Goal: Task Accomplishment & Management: Manage account settings

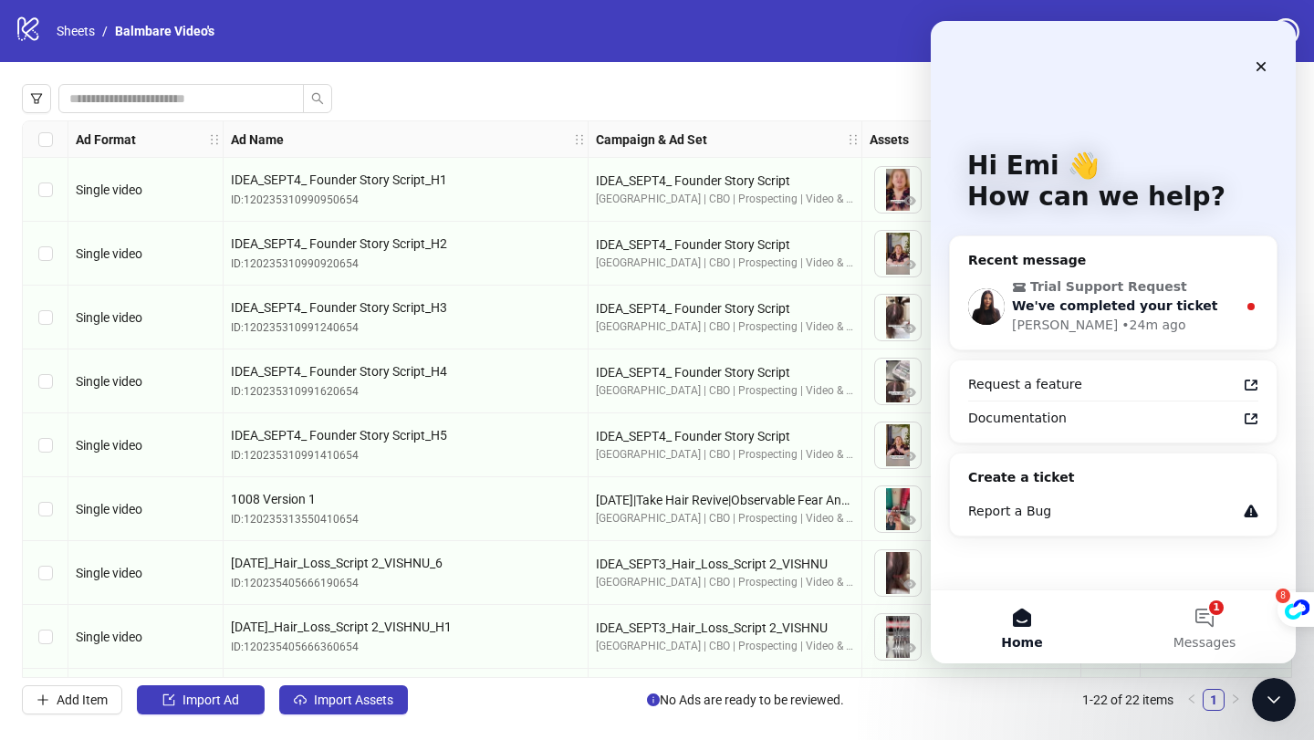
click at [1052, 311] on span "We've completed your ticket" at bounding box center [1115, 305] width 206 height 15
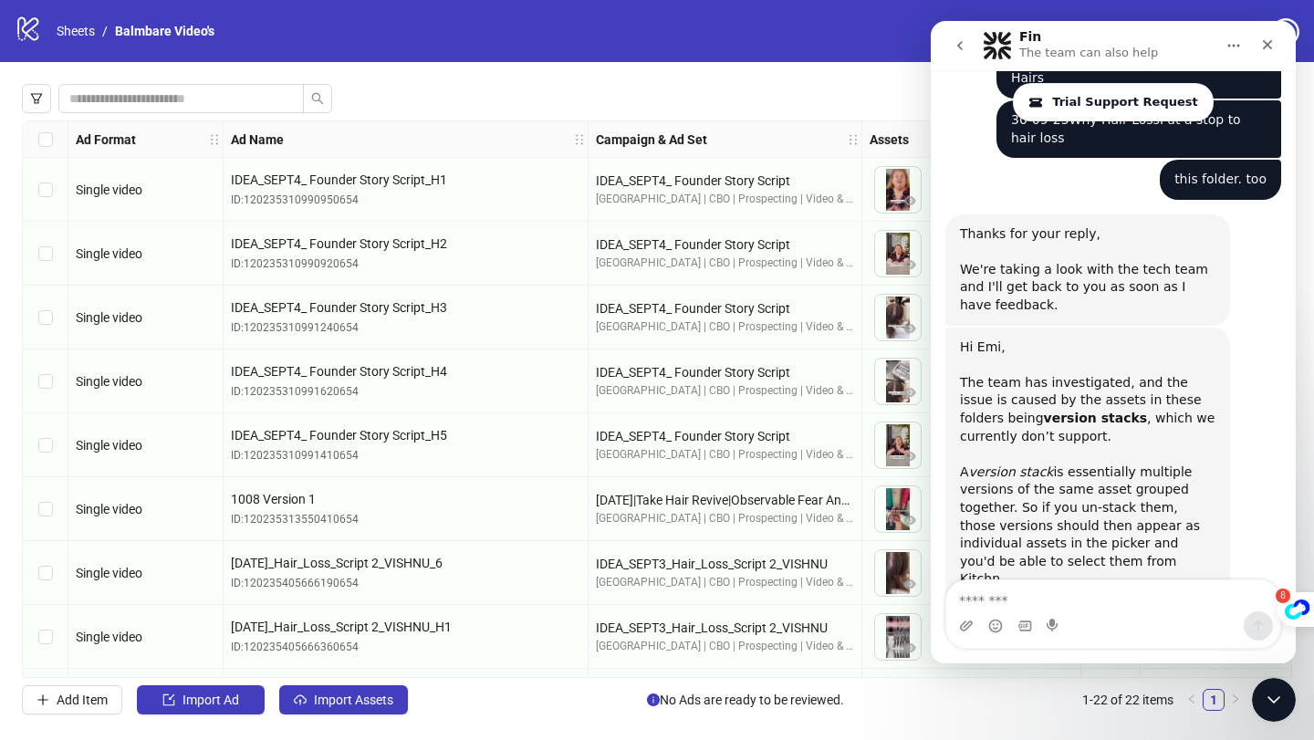
scroll to position [4641, 0]
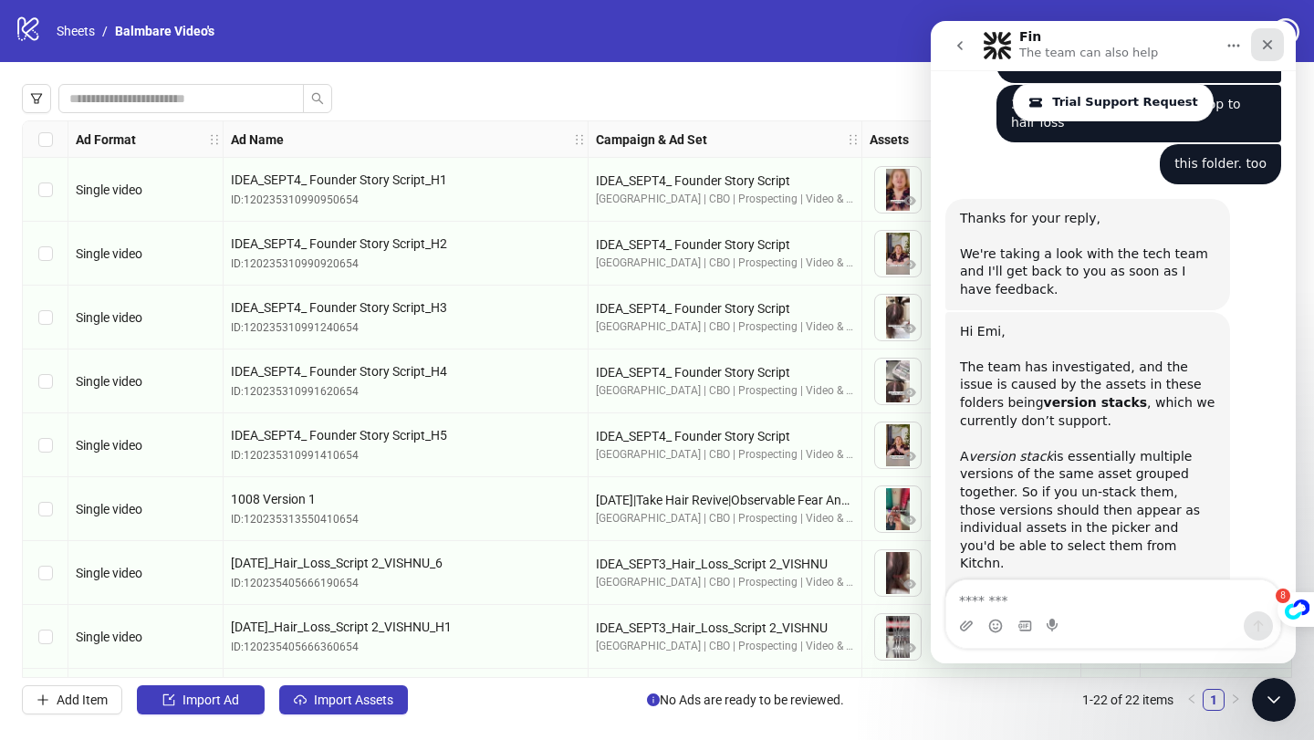
click at [1266, 41] on icon "Close" at bounding box center [1267, 44] width 15 height 15
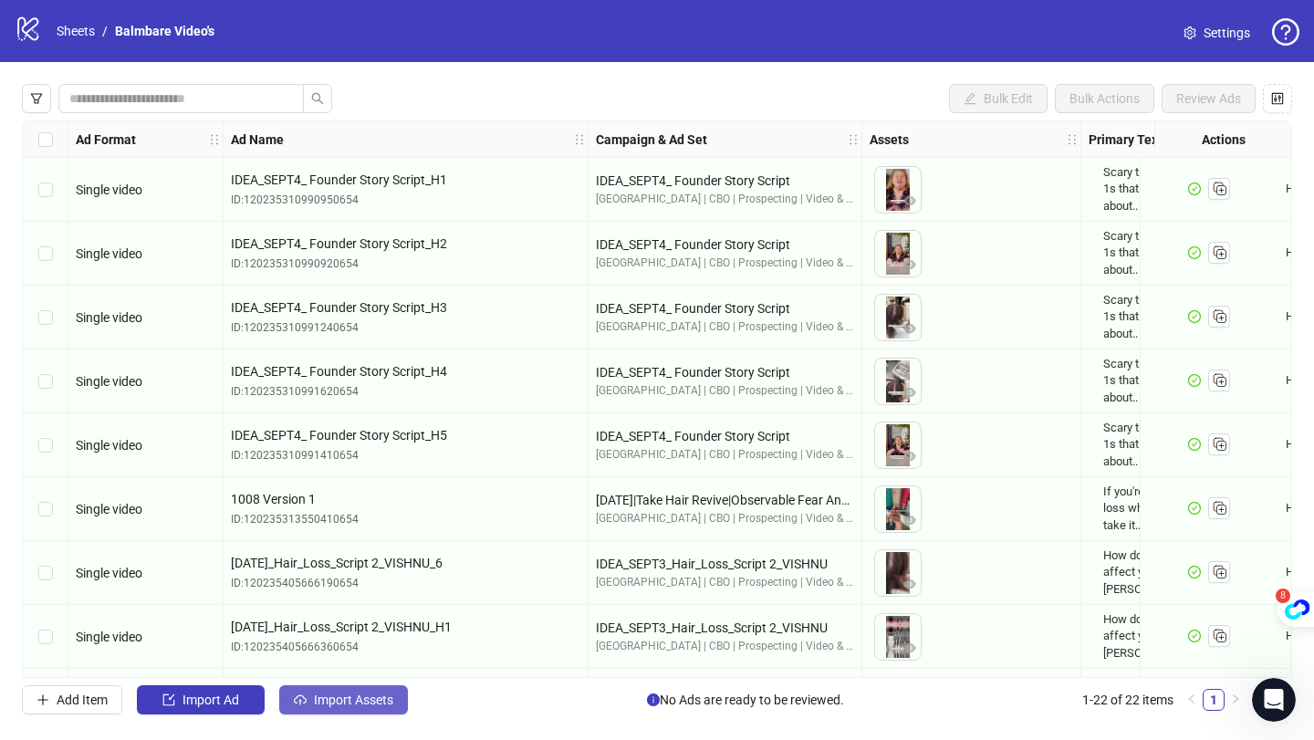
click at [389, 700] on span "Import Assets" at bounding box center [353, 700] width 79 height 15
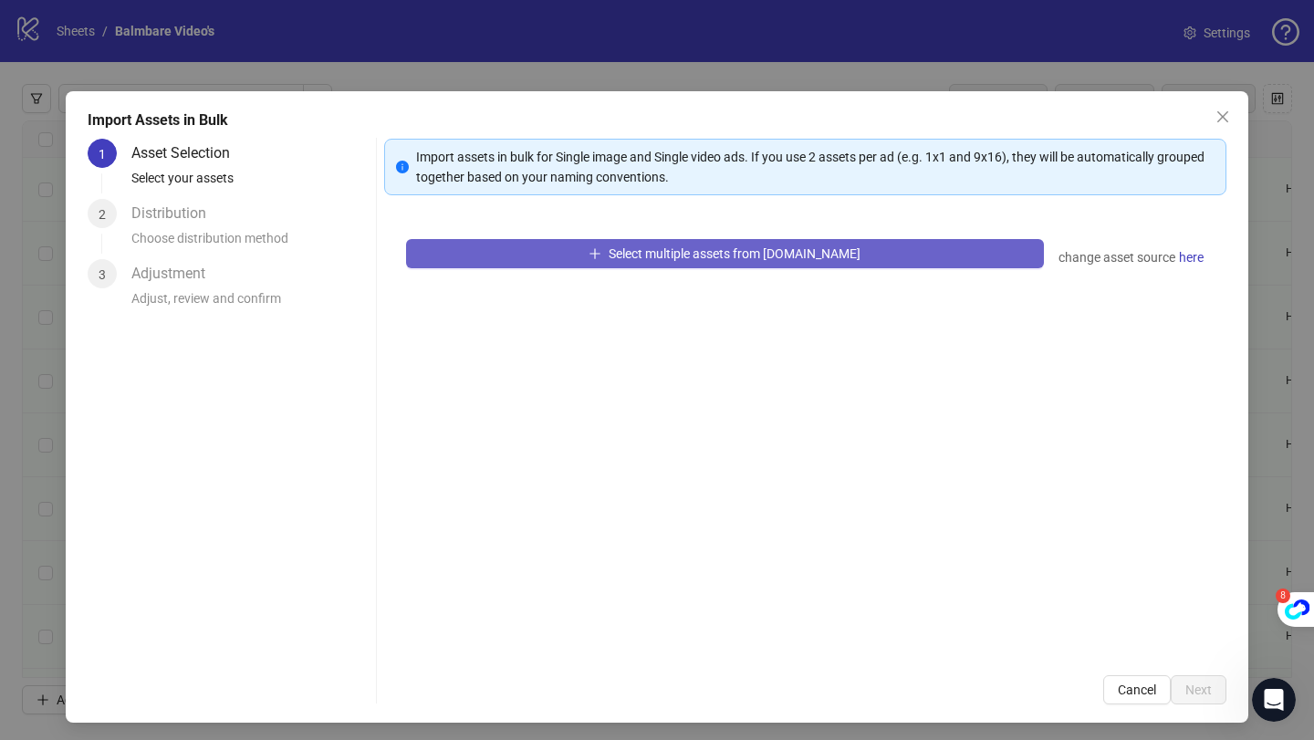
click at [589, 258] on button "Select multiple assets from [DOMAIN_NAME]" at bounding box center [725, 253] width 638 height 29
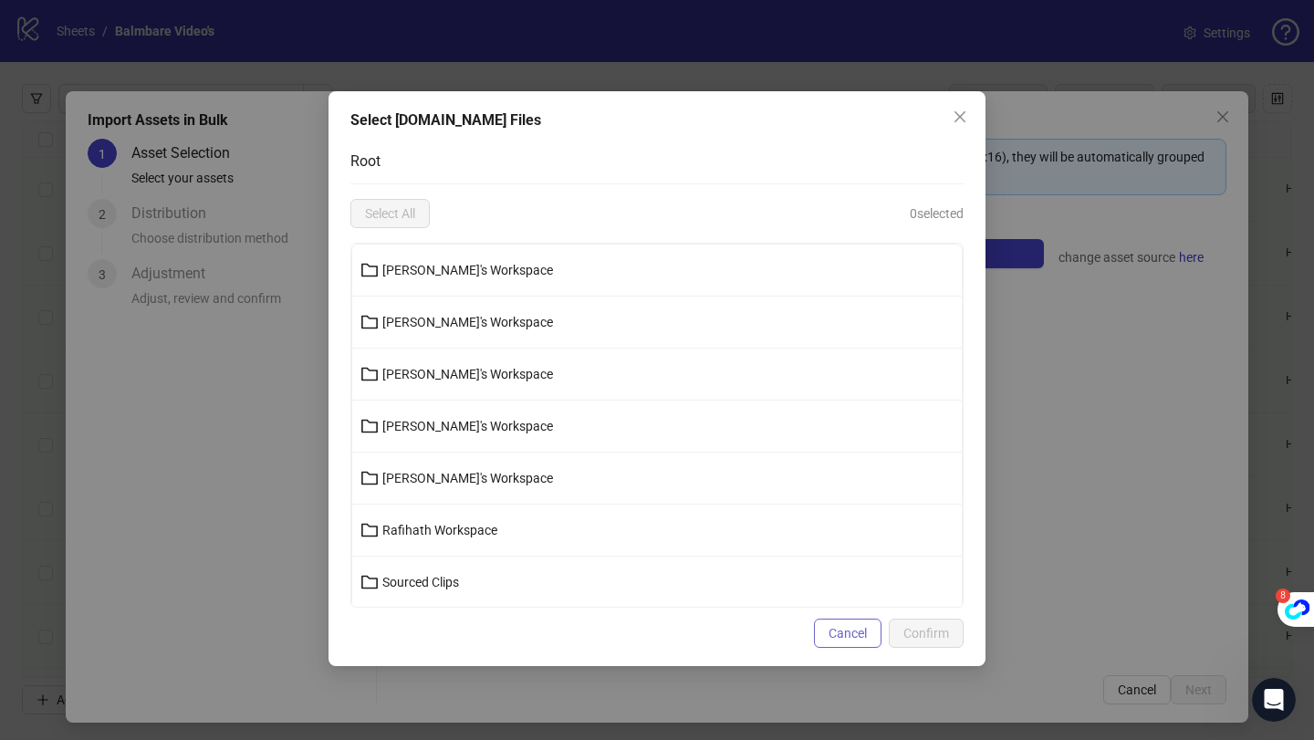
click at [865, 642] on button "Cancel" at bounding box center [848, 633] width 68 height 29
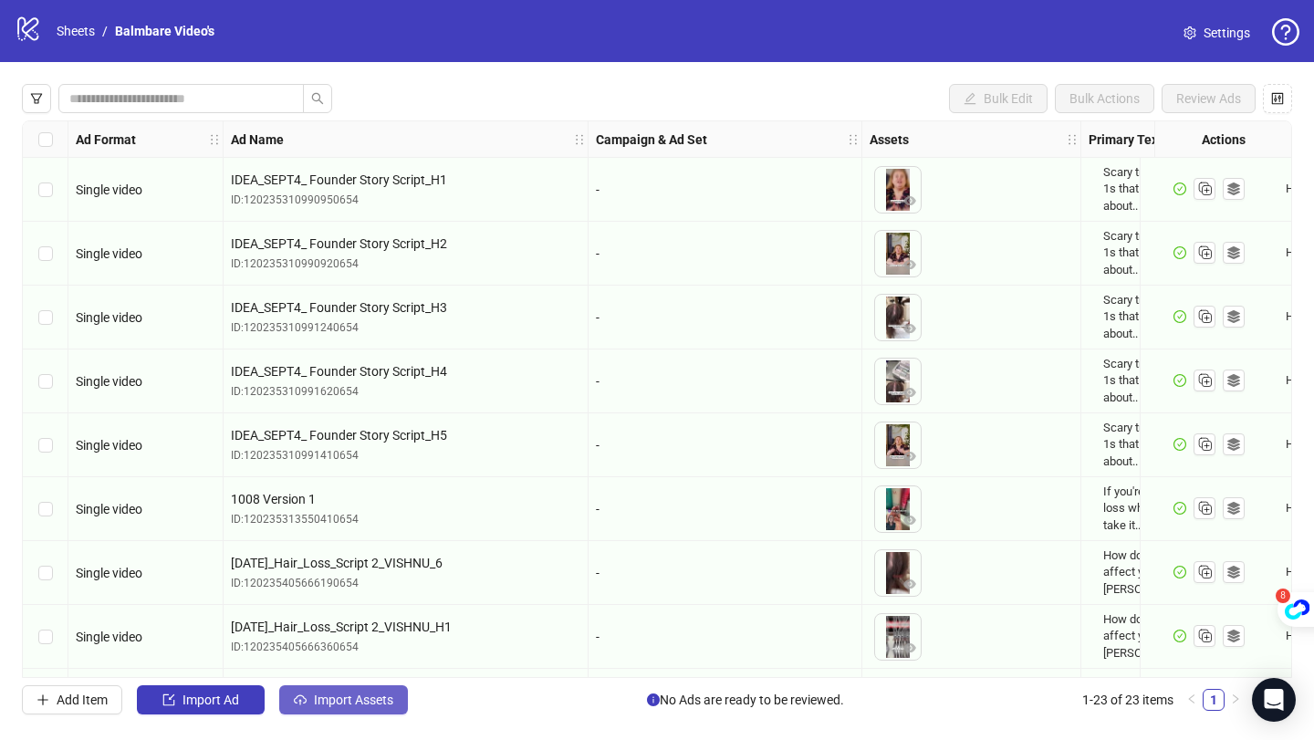
click at [334, 700] on span "Import Assets" at bounding box center [353, 700] width 79 height 15
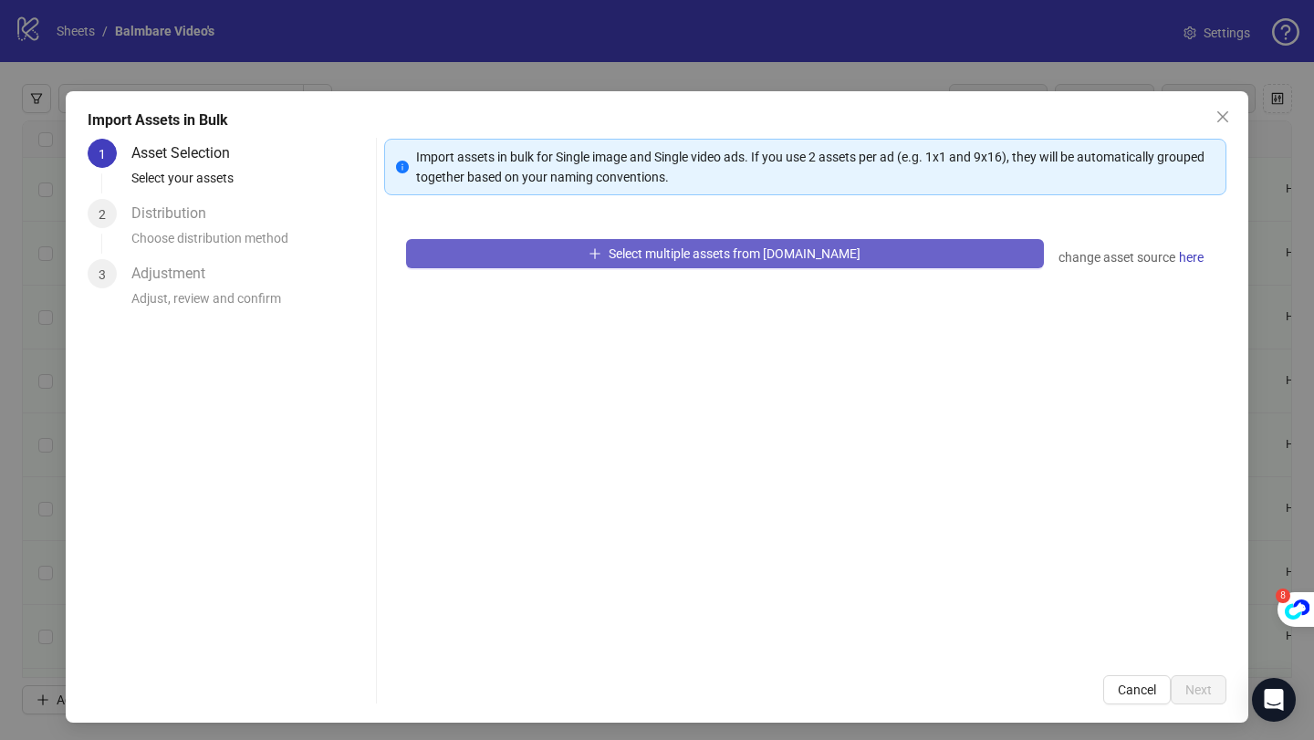
click at [730, 250] on span "Select multiple assets from [DOMAIN_NAME]" at bounding box center [735, 253] width 252 height 15
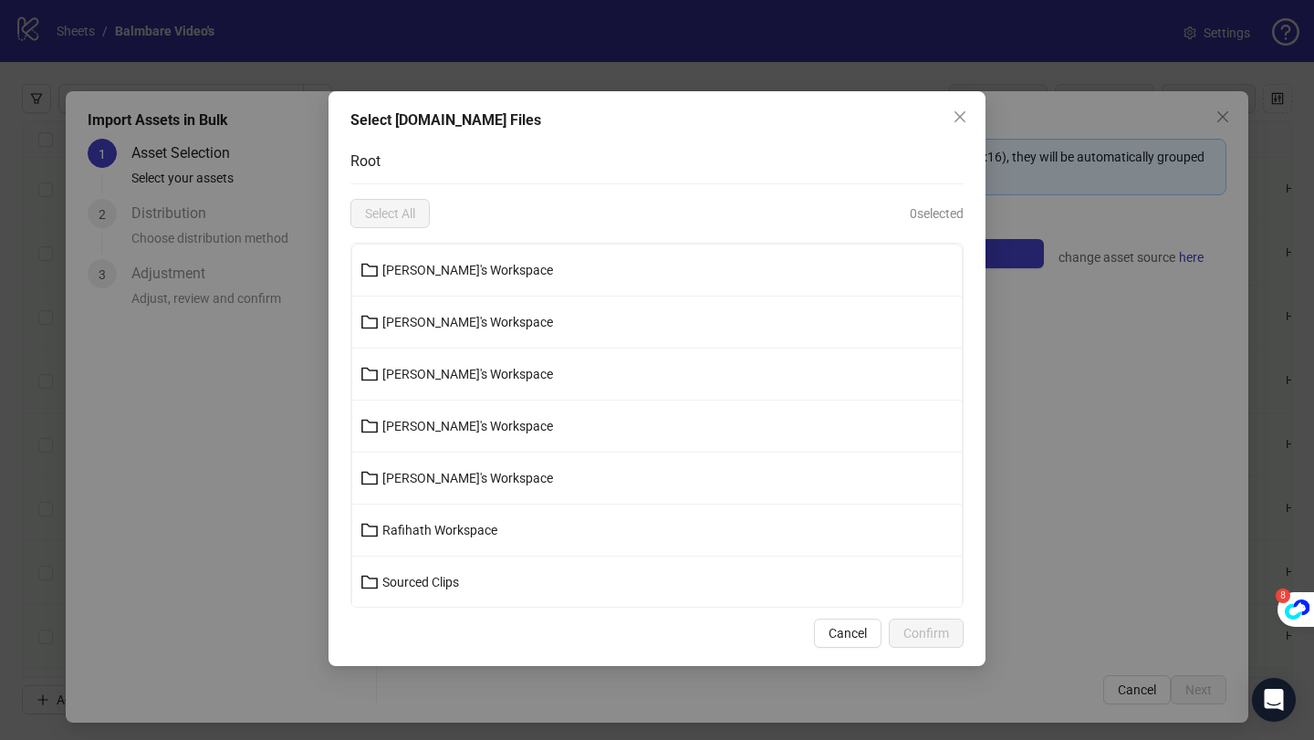
click at [599, 218] on div "Select All 0 selected" at bounding box center [656, 213] width 613 height 29
click at [552, 262] on button "[PERSON_NAME]'s Workspace" at bounding box center [657, 270] width 610 height 29
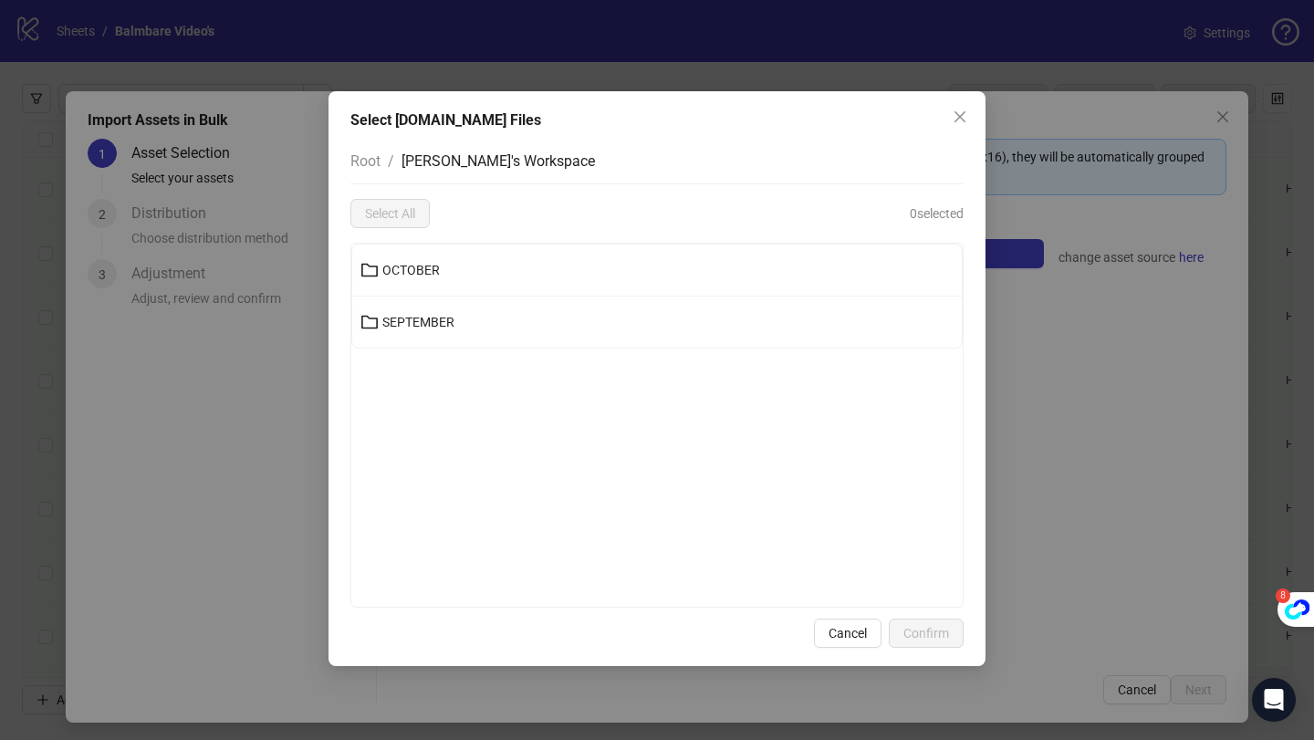
click at [552, 262] on button "OCTOBER" at bounding box center [657, 270] width 610 height 29
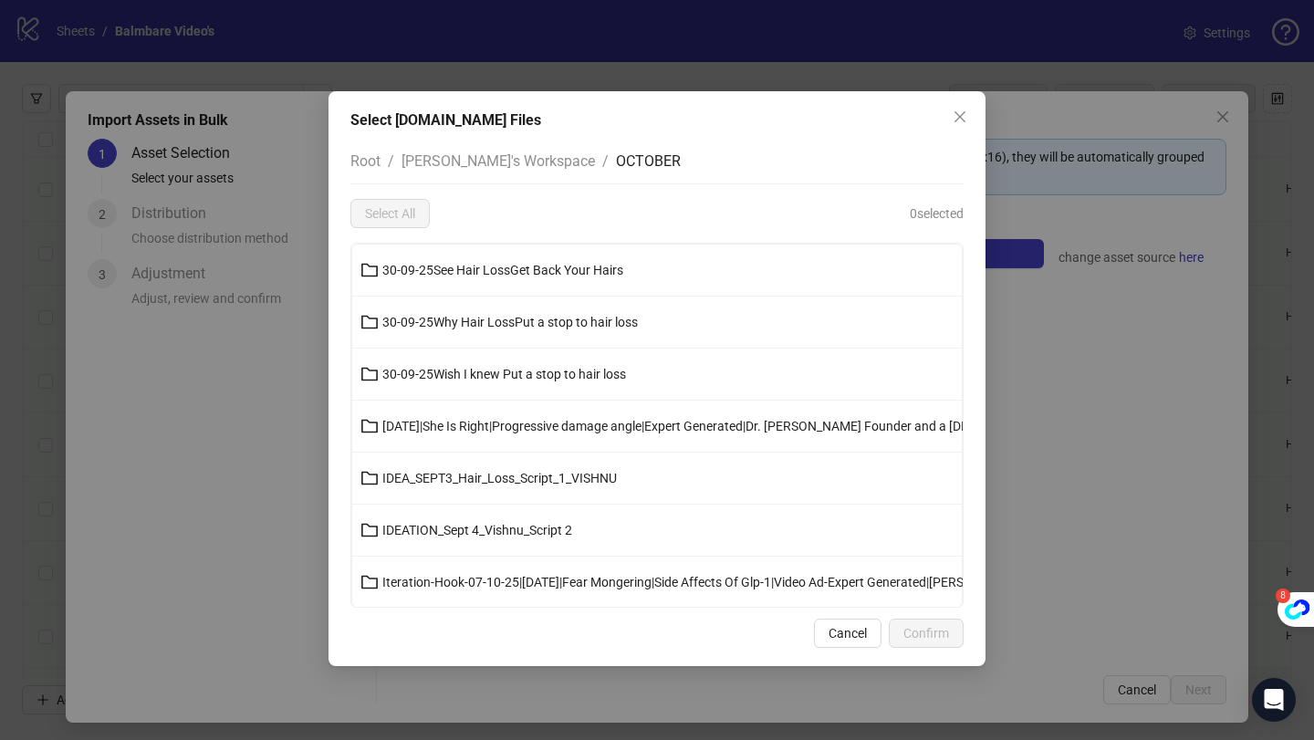
scroll to position [2, 0]
click at [522, 272] on span "30-09-25See Hair LossGet Back Your Hairs" at bounding box center [502, 268] width 241 height 15
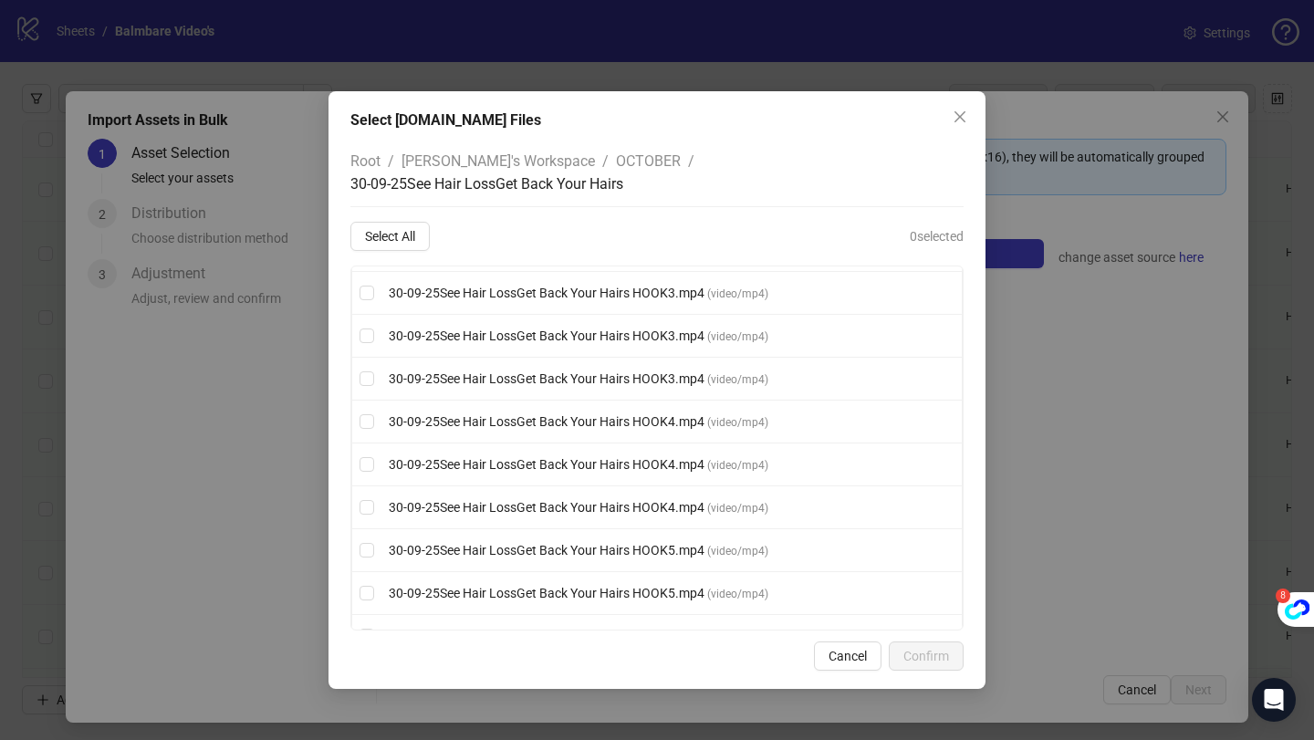
scroll to position [324, 0]
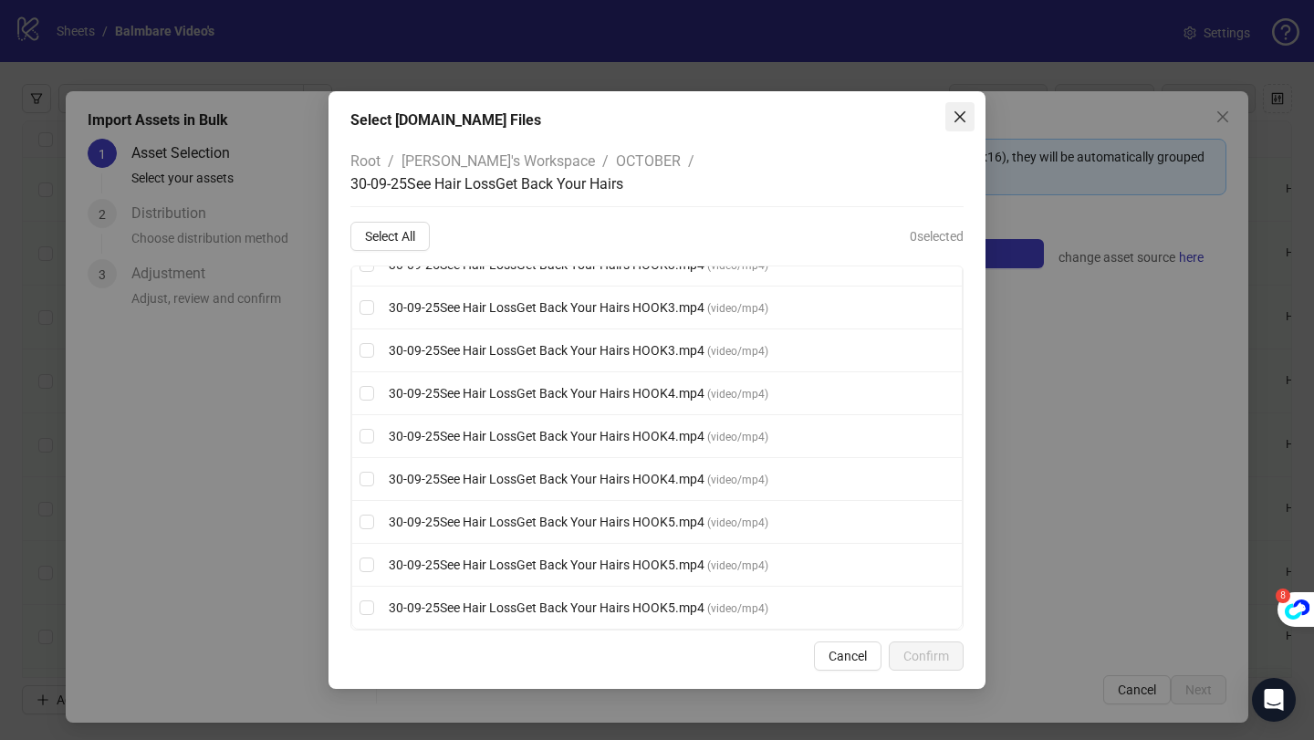
click at [951, 110] on span "Close" at bounding box center [960, 117] width 29 height 15
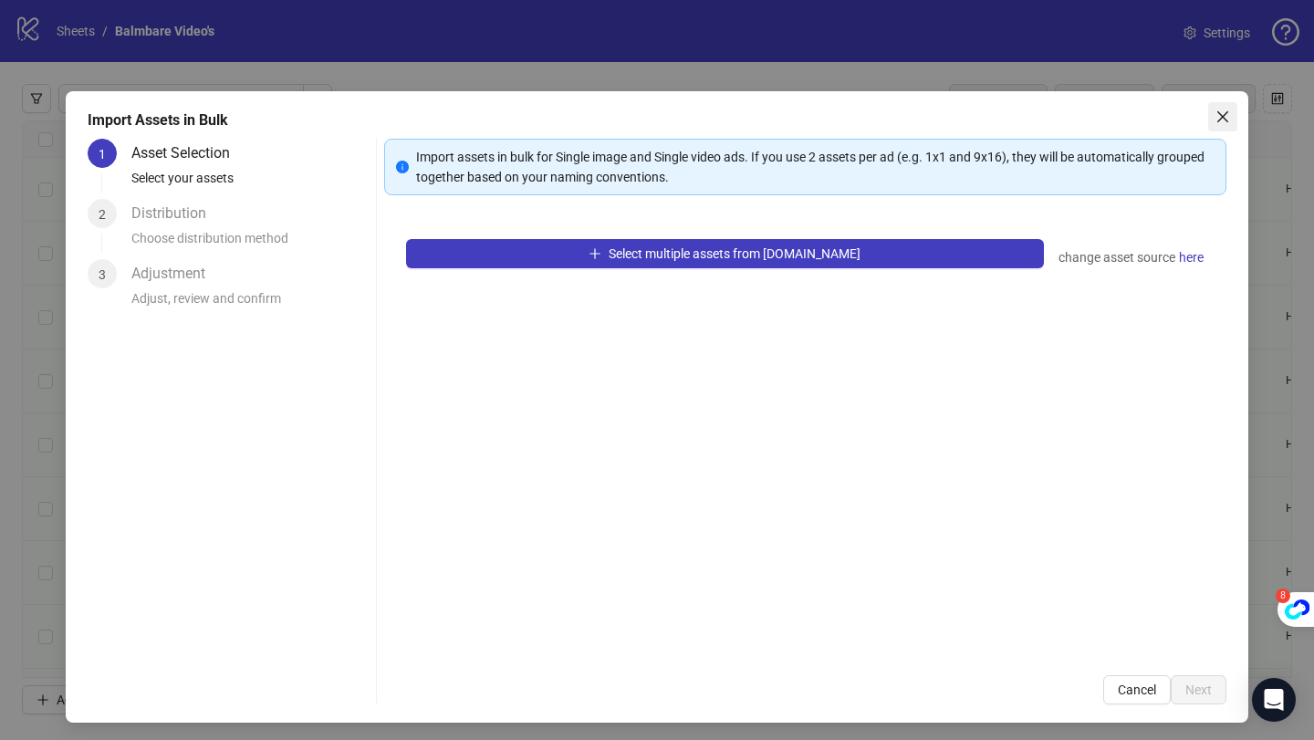
click at [1221, 123] on icon "close" at bounding box center [1223, 117] width 15 height 15
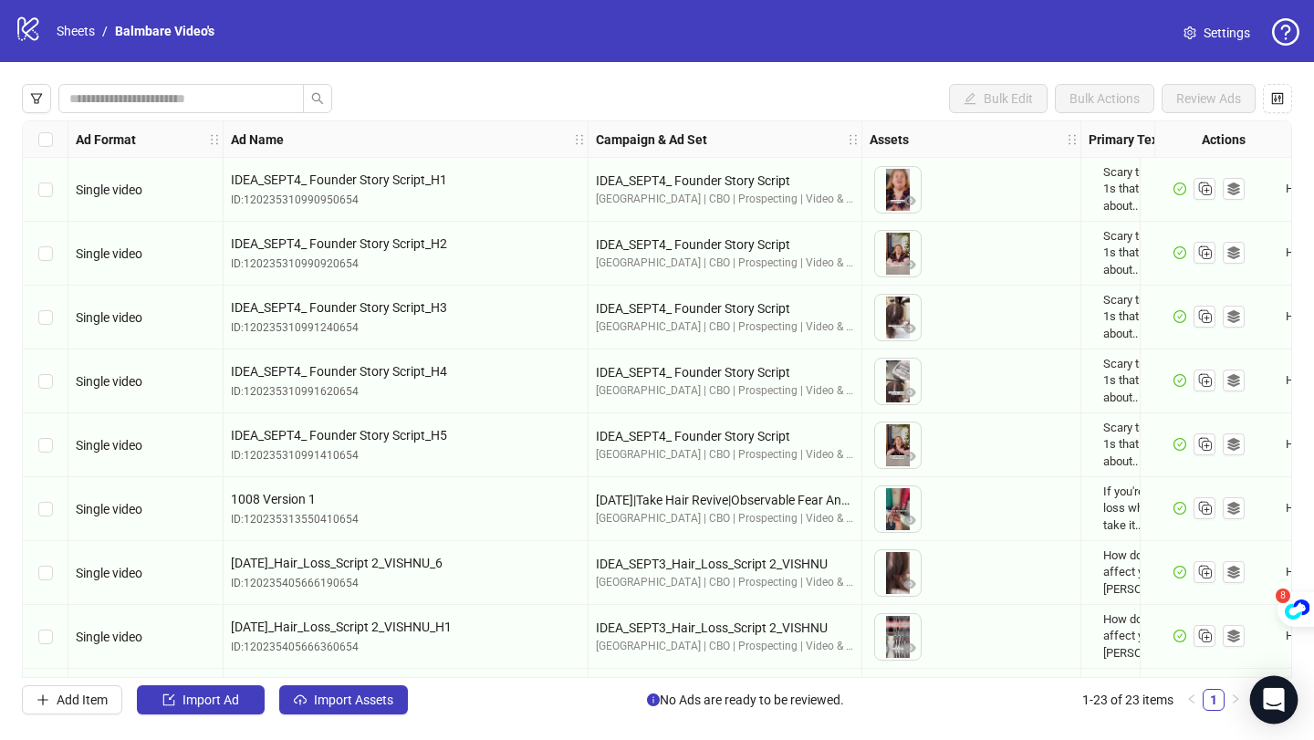
click at [1274, 700] on icon "Open Intercom Messenger" at bounding box center [1273, 700] width 21 height 24
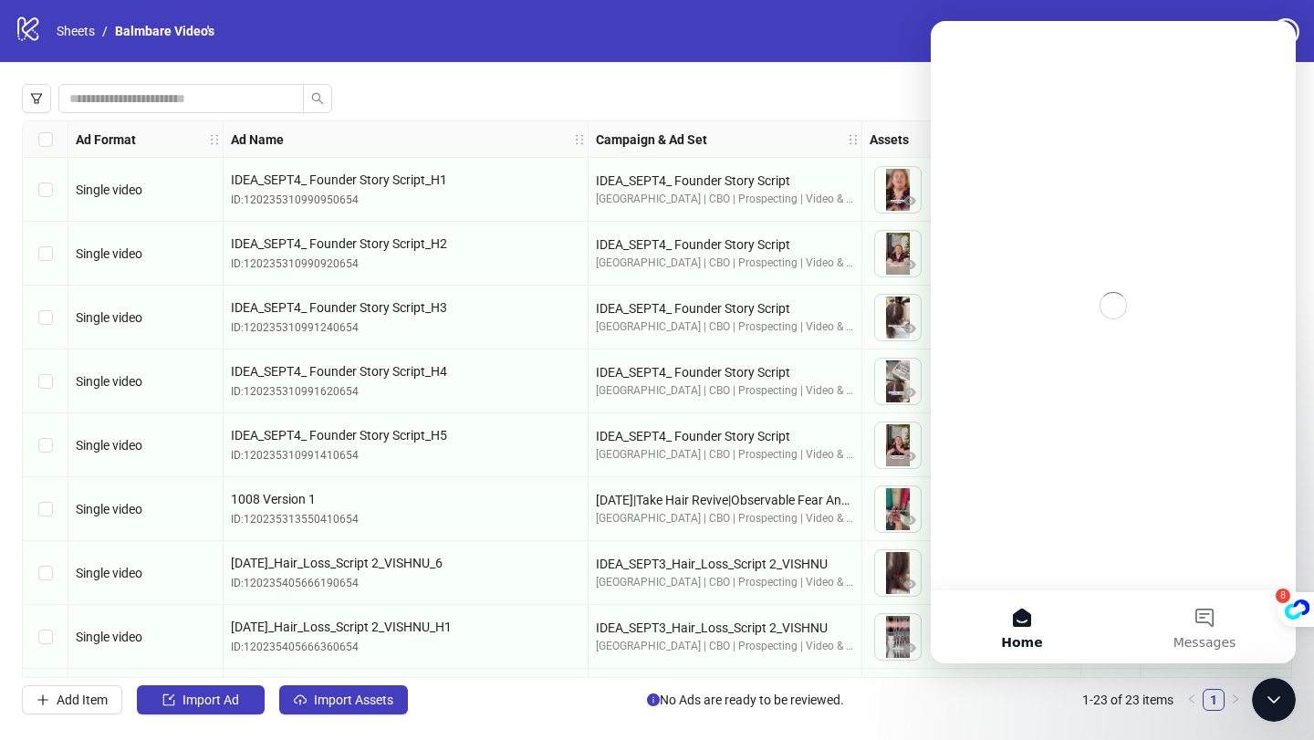
scroll to position [0, 0]
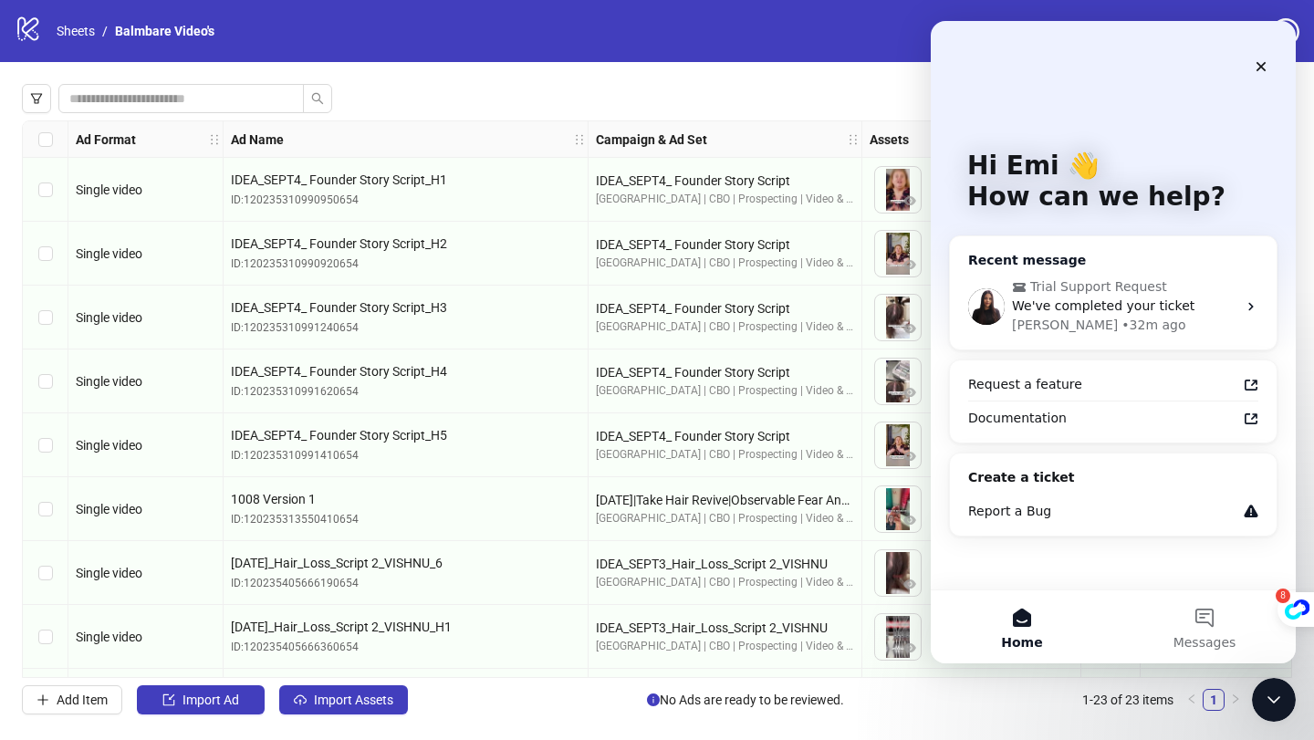
click at [1088, 306] on span "We've completed your ticket" at bounding box center [1103, 305] width 183 height 15
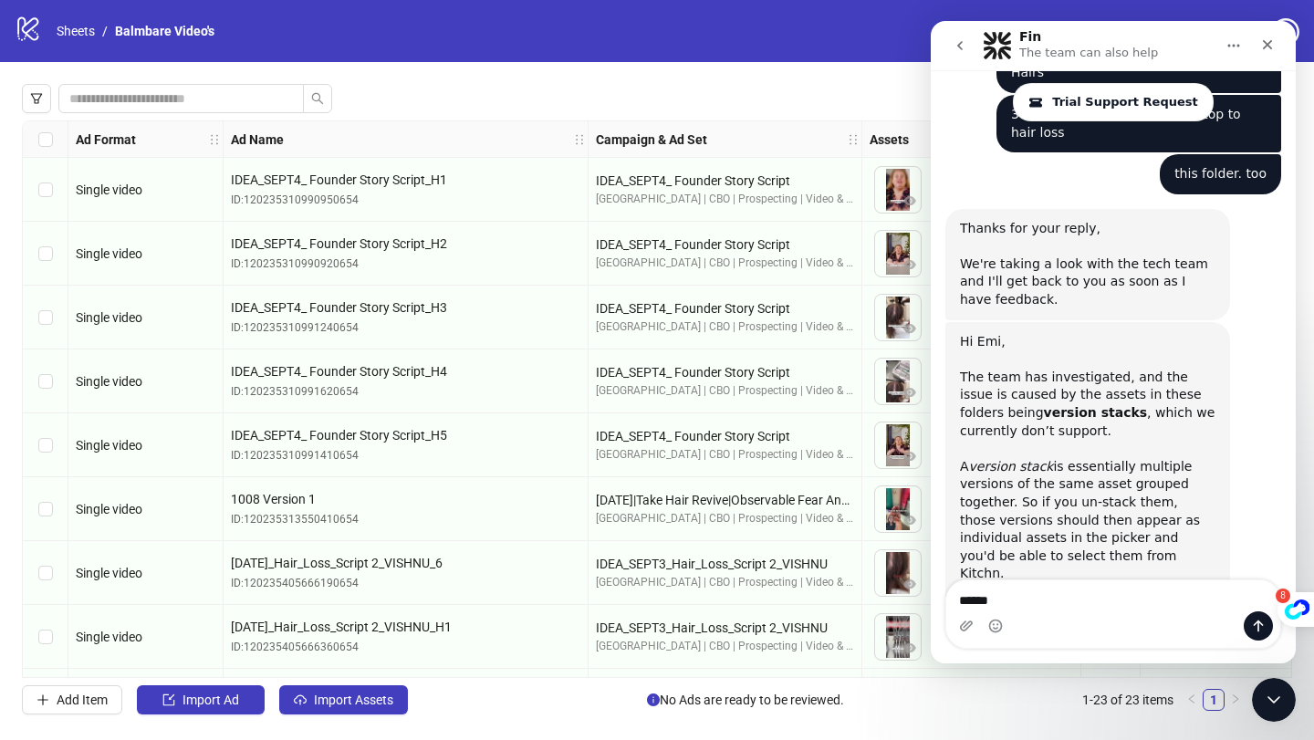
scroll to position [4641, 0]
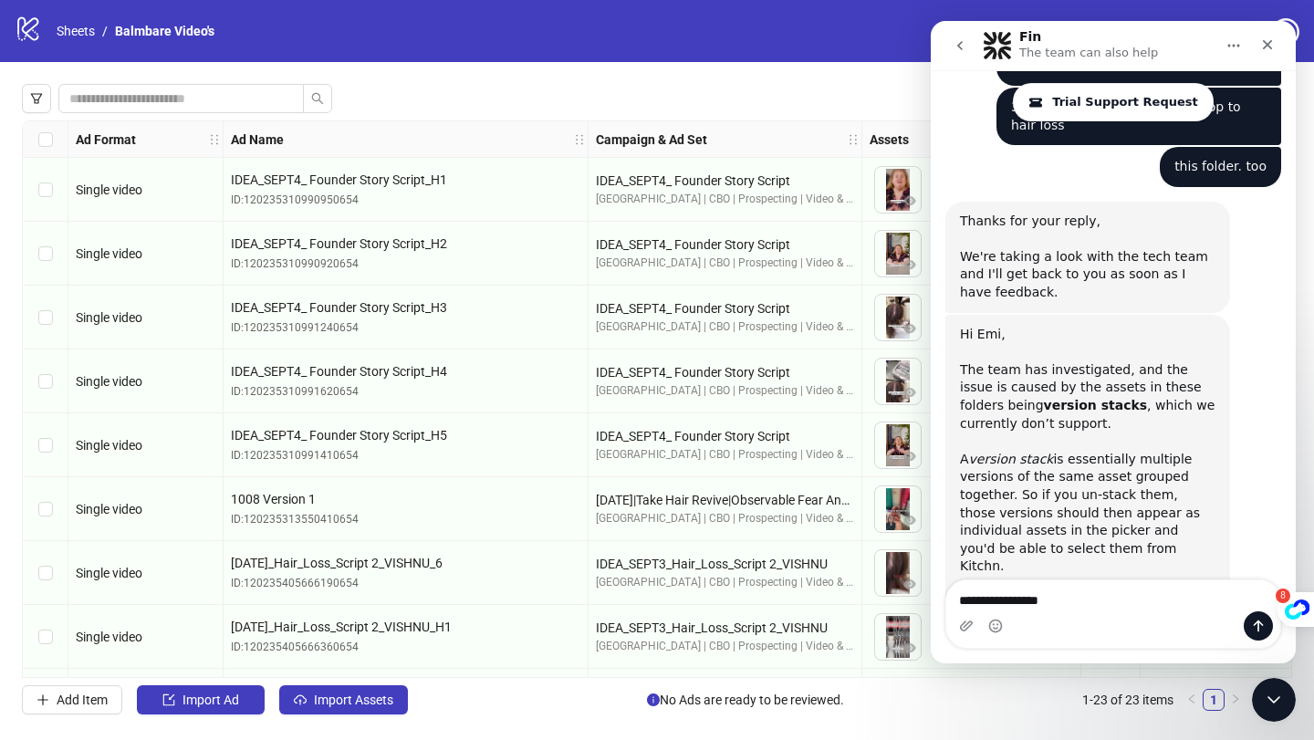
type textarea "**********"
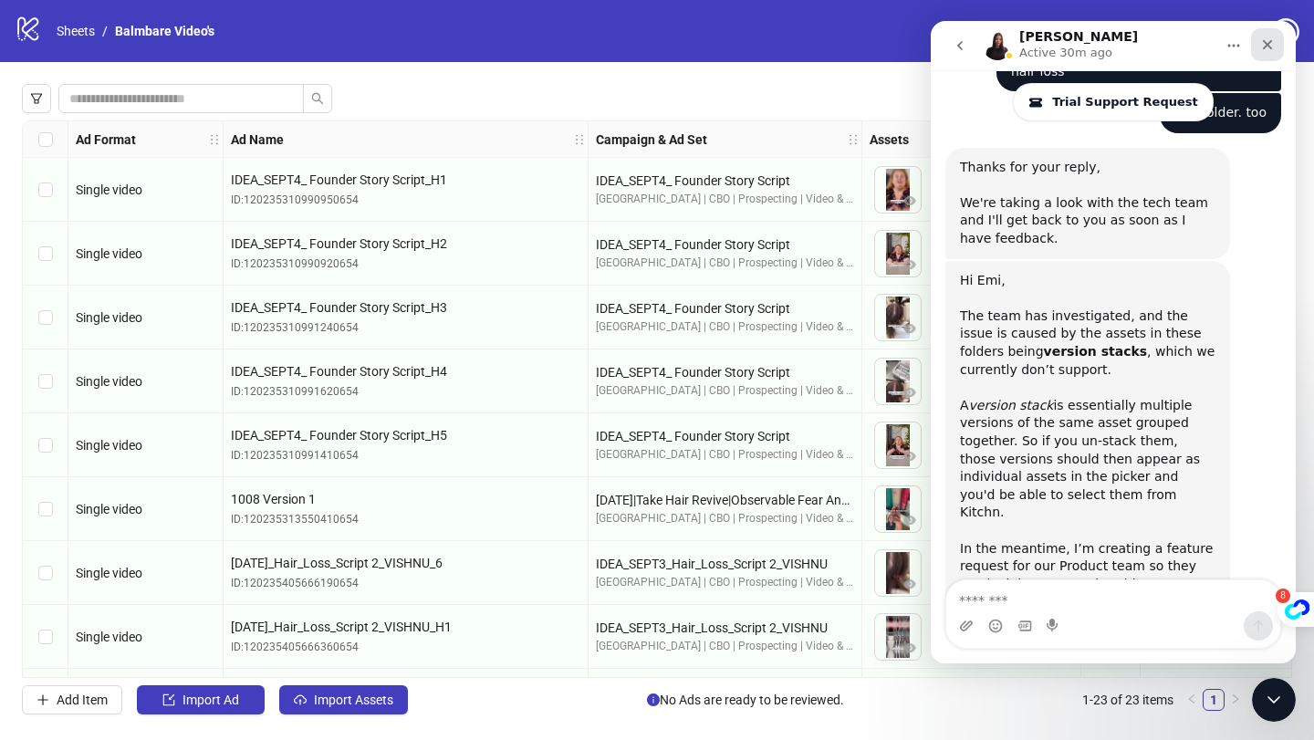
click at [1278, 41] on div "Close" at bounding box center [1267, 44] width 33 height 33
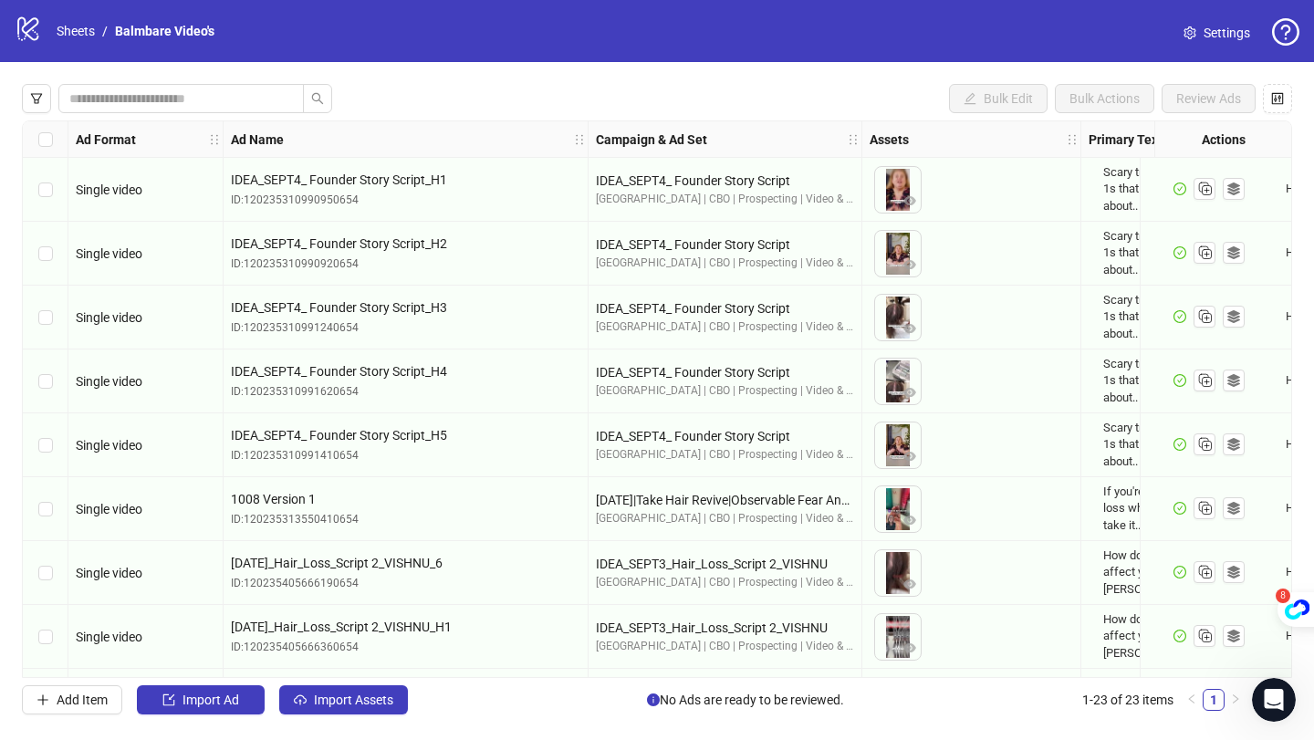
scroll to position [0, 0]
click at [62, 25] on link "Sheets" at bounding box center [76, 31] width 46 height 20
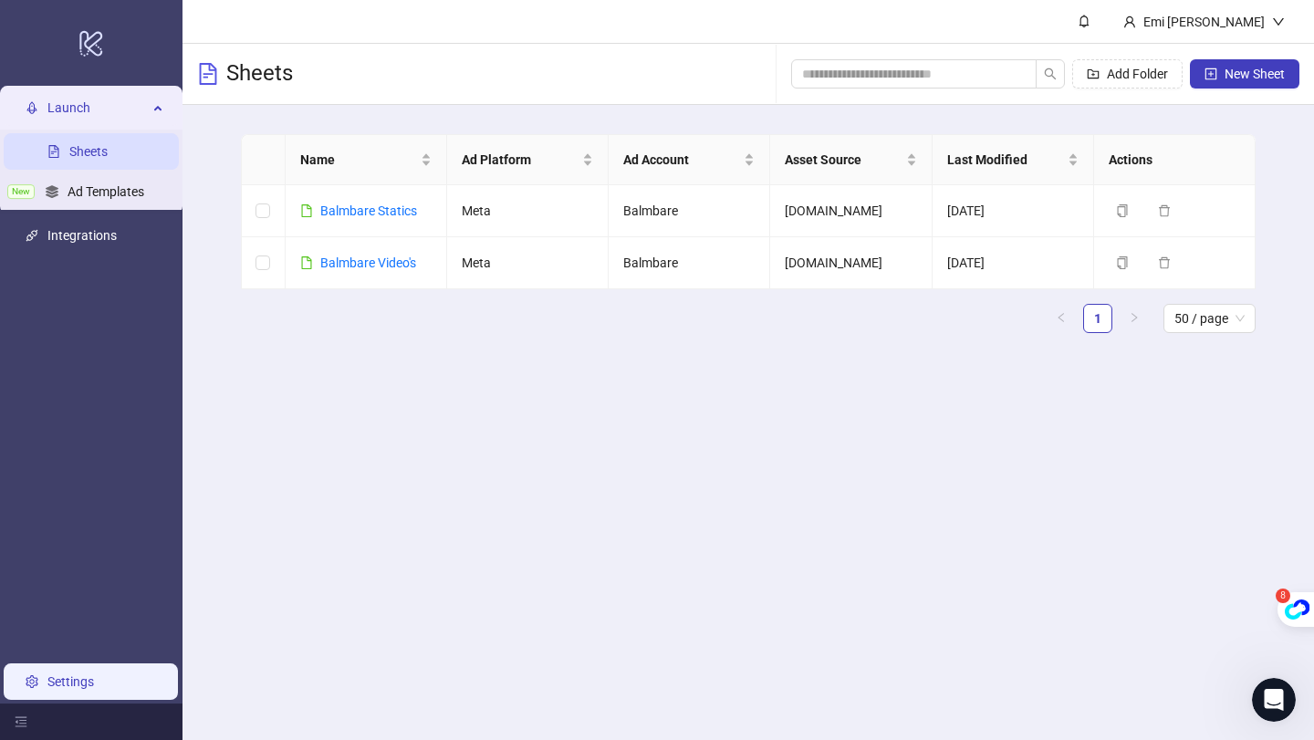
click at [47, 685] on link "Settings" at bounding box center [70, 681] width 47 height 15
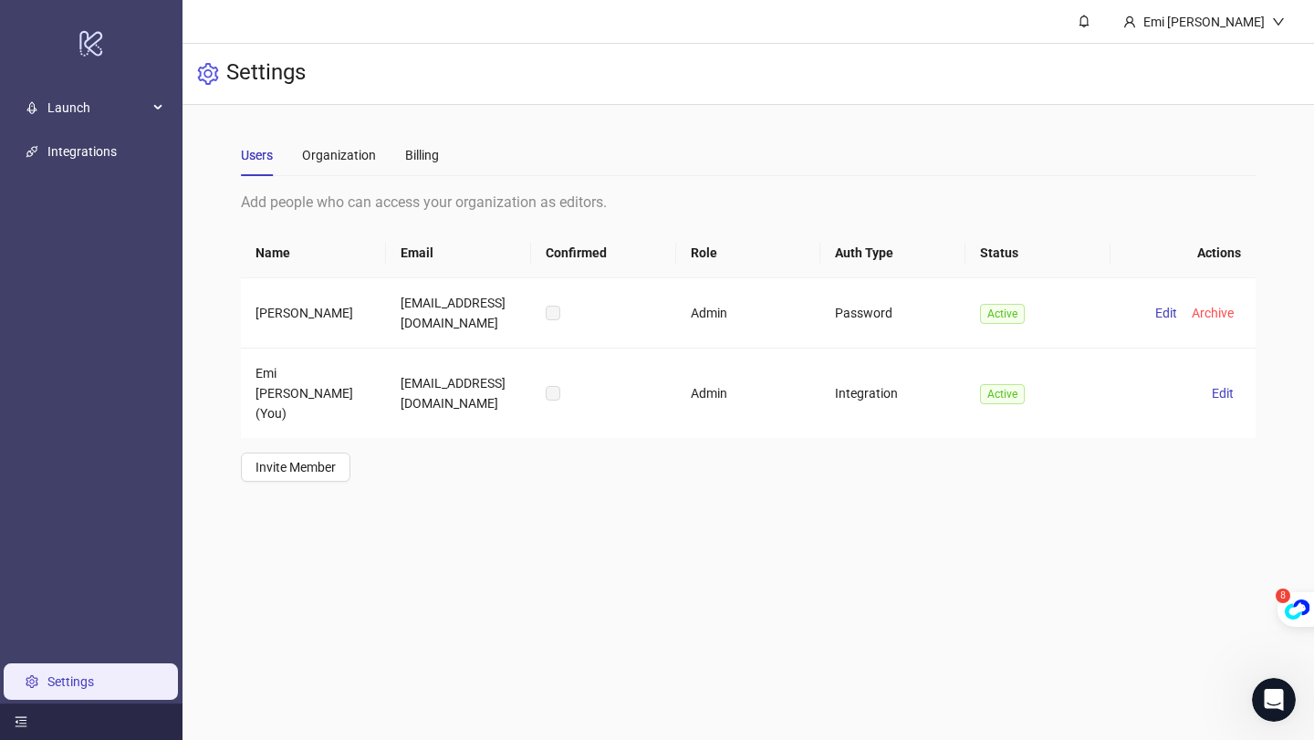
click at [12, 726] on div at bounding box center [91, 722] width 183 height 37
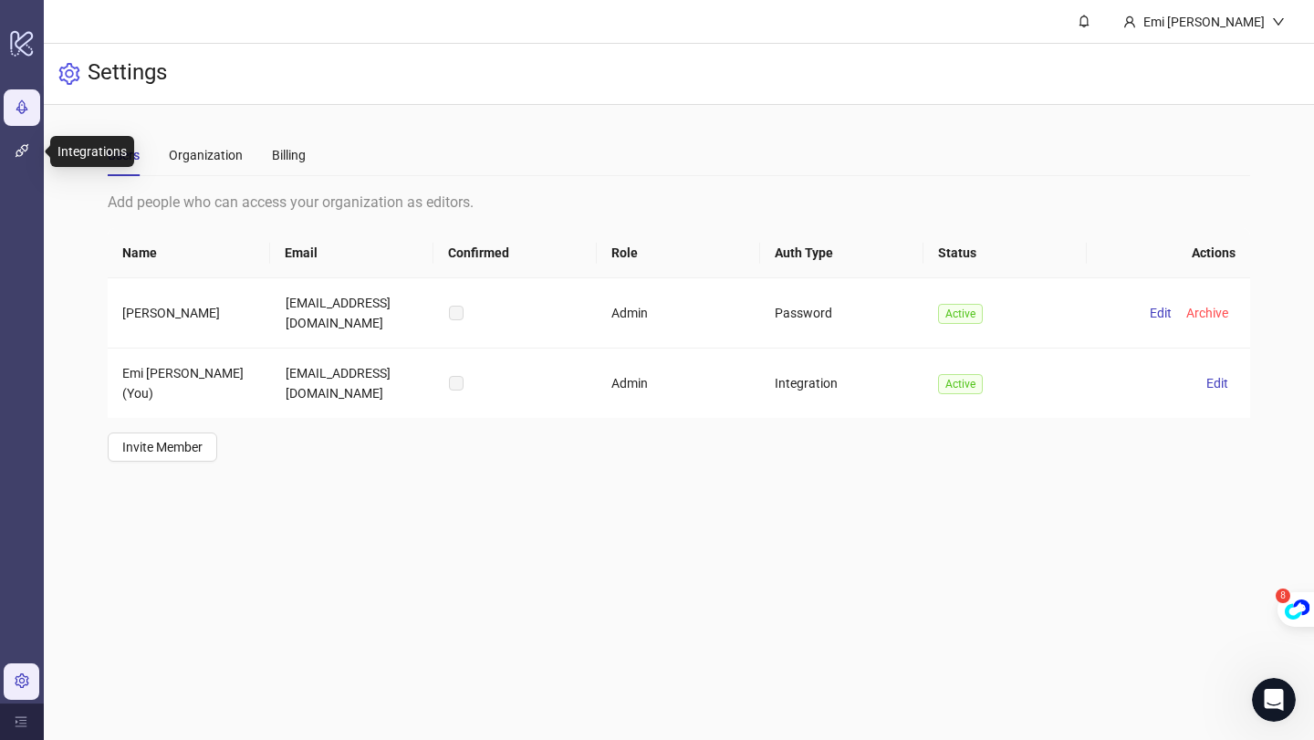
click at [18, 108] on icon at bounding box center [20, 108] width 9 height 0
click at [38, 144] on link "Integrations" at bounding box center [72, 151] width 69 height 15
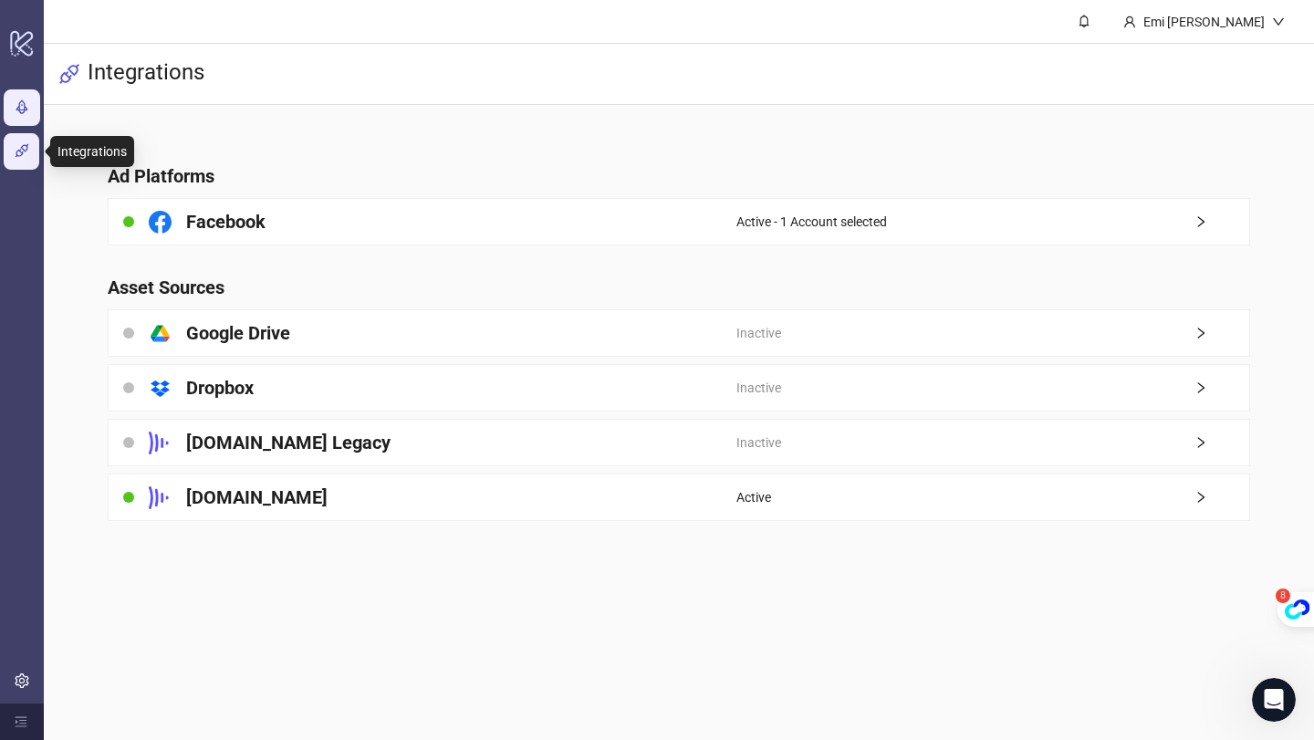
click at [16, 109] on icon "rocket" at bounding box center [22, 106] width 12 height 14
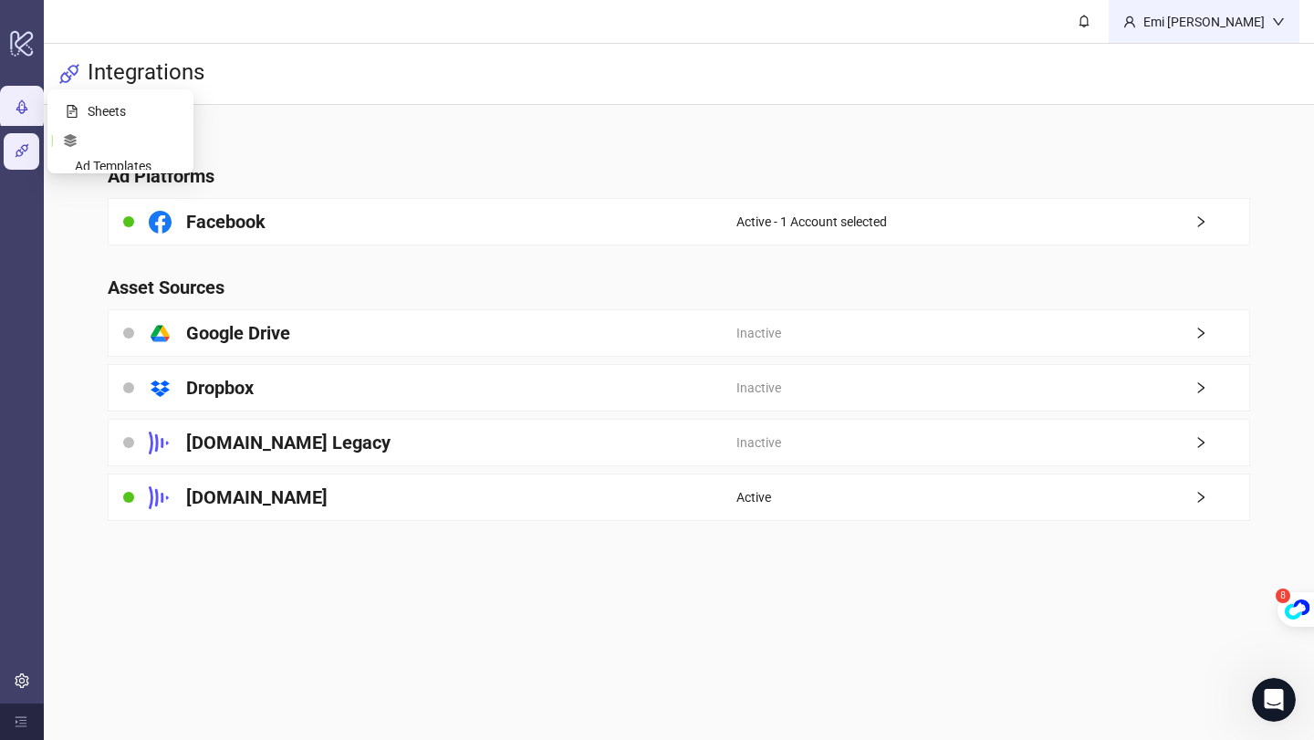
click at [1267, 19] on div "Emi [PERSON_NAME]" at bounding box center [1204, 22] width 136 height 20
click at [1136, 16] on icon "user" at bounding box center [1130, 22] width 13 height 13
click at [1242, 16] on div "Emi [PERSON_NAME]" at bounding box center [1204, 22] width 136 height 20
click at [34, 39] on icon "logo/logo-mobile" at bounding box center [22, 43] width 26 height 44
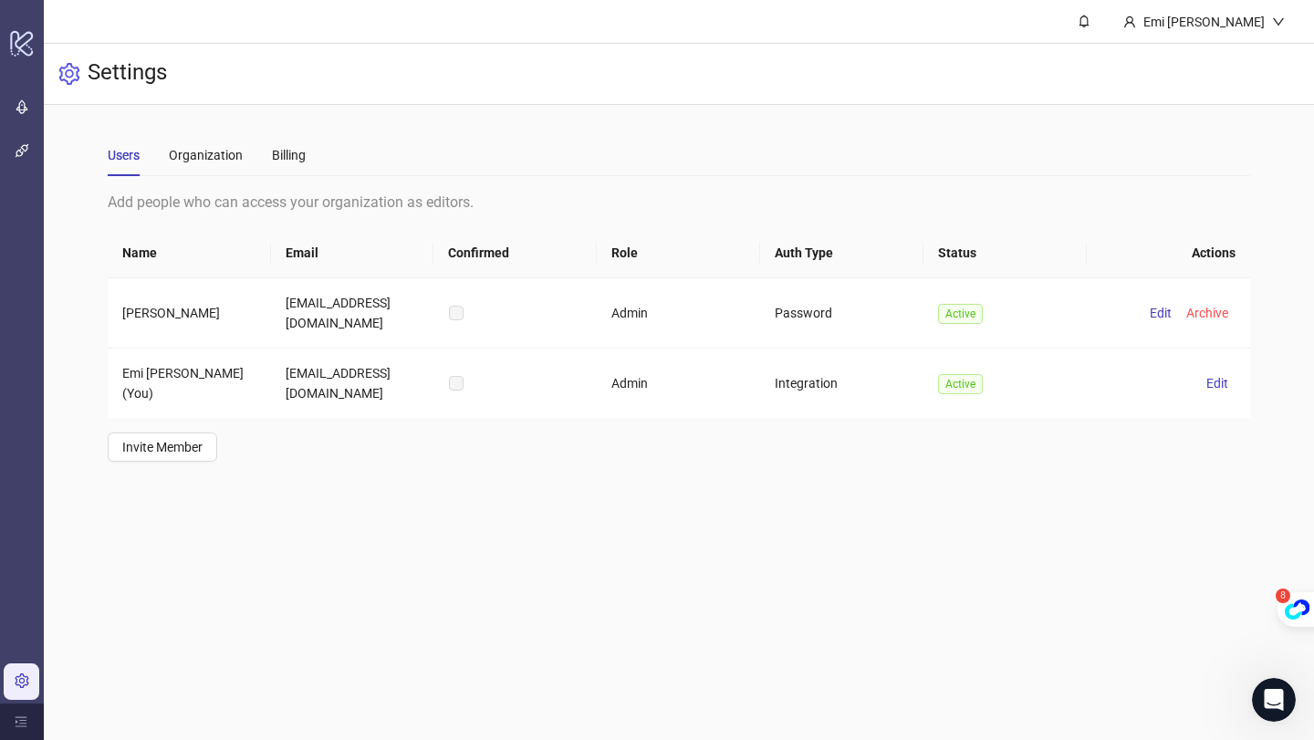
click at [113, 81] on h3 "Settings" at bounding box center [127, 73] width 79 height 31
click at [272, 150] on div "Billing" at bounding box center [289, 155] width 34 height 20
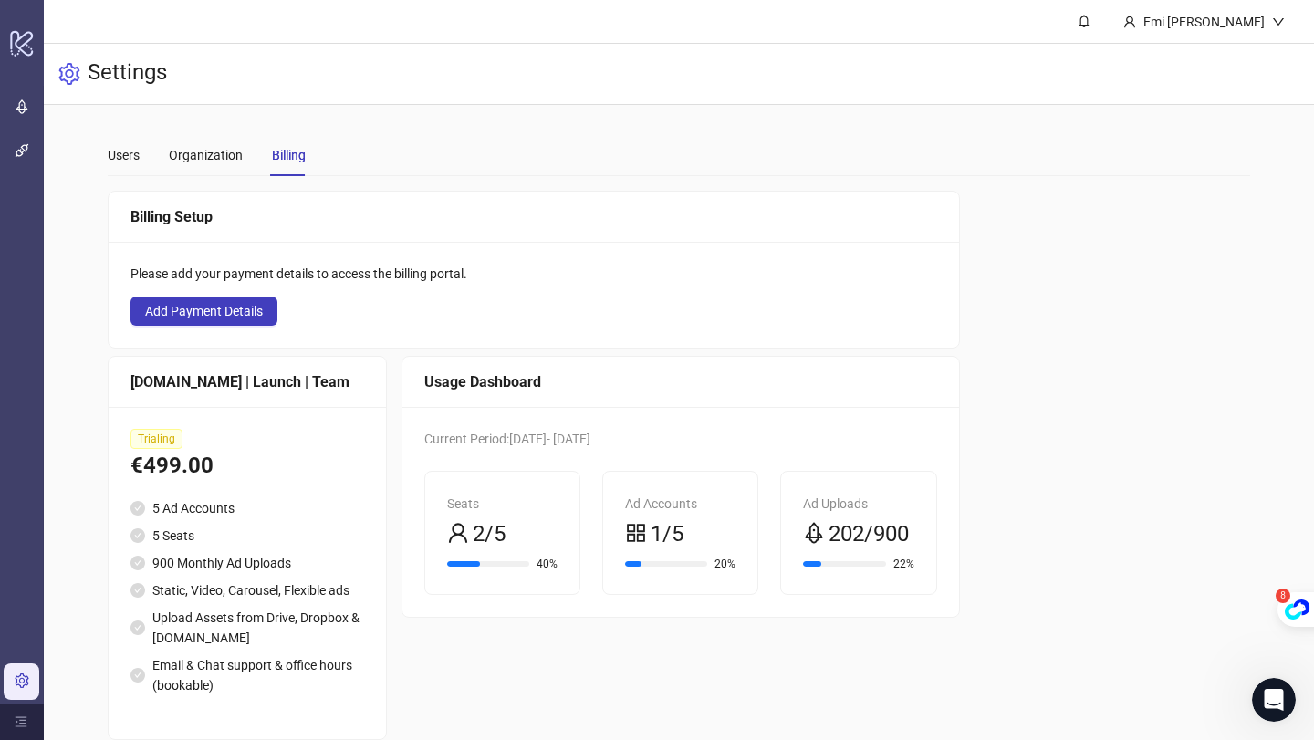
click at [151, 436] on span "Trialing" at bounding box center [157, 439] width 52 height 20
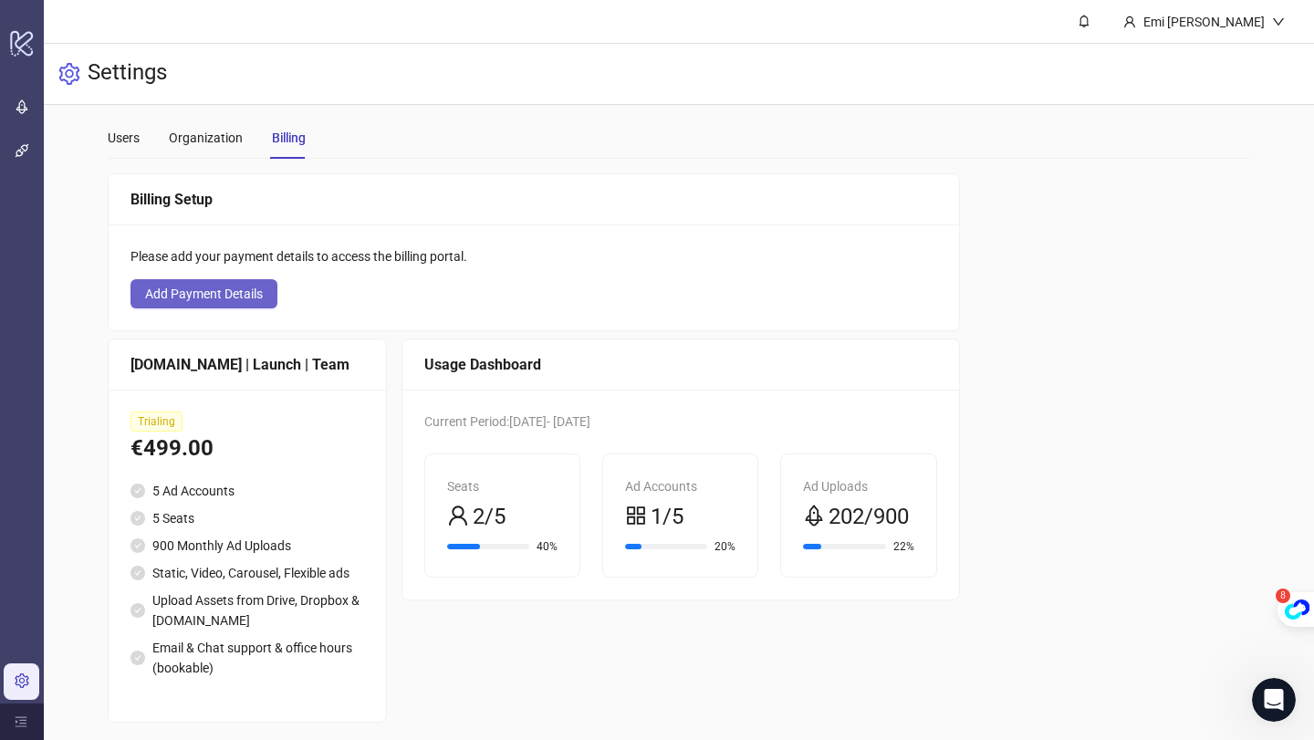
click at [267, 294] on button "Add Payment Details" at bounding box center [204, 293] width 147 height 29
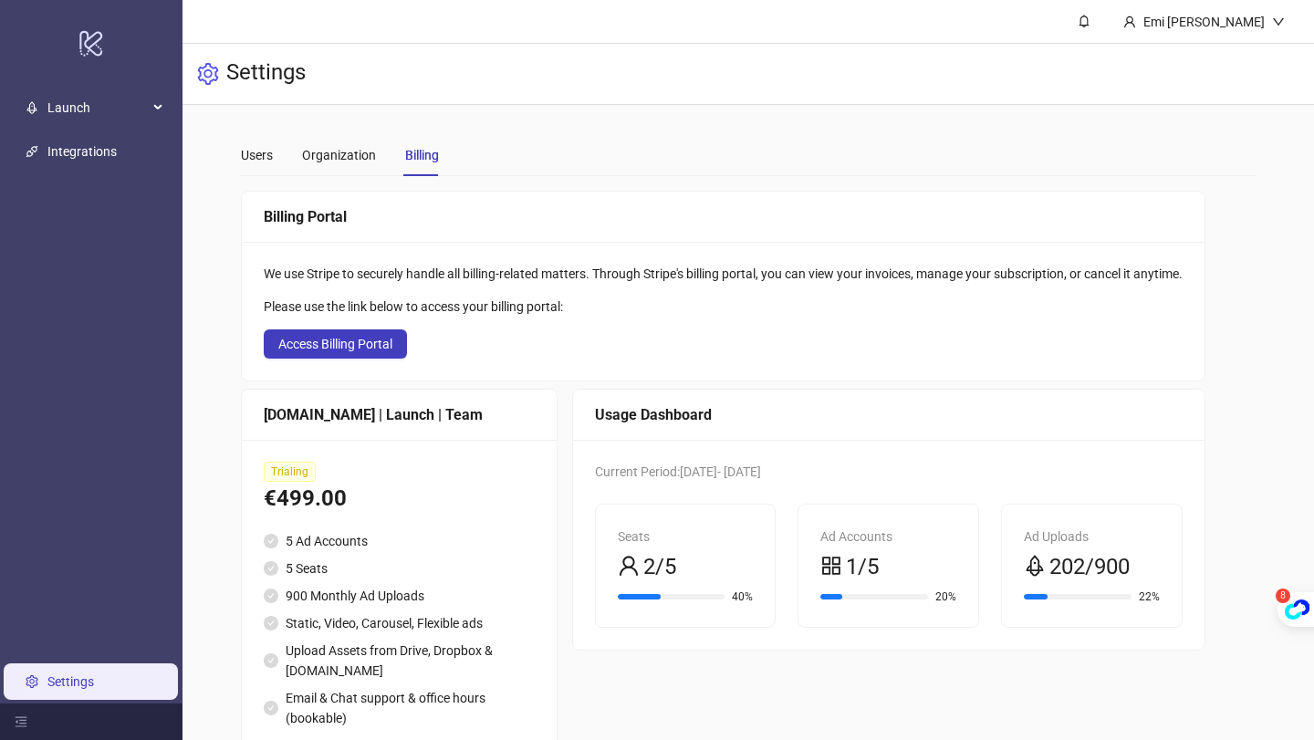
click at [511, 370] on div "We use Stripe to securely handle all billing-related matters. Through Stripe's …" at bounding box center [723, 311] width 963 height 139
click at [350, 339] on span "Access Billing Portal" at bounding box center [335, 344] width 114 height 15
